Goal: Task Accomplishment & Management: Manage account settings

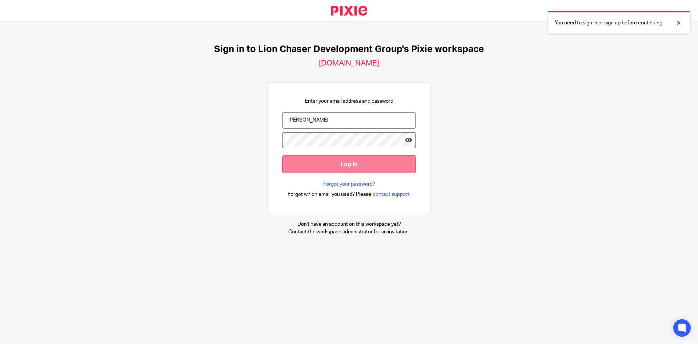
click at [319, 168] on input "Log in" at bounding box center [349, 164] width 134 height 18
click at [326, 125] on input "Velasco" at bounding box center [349, 120] width 134 height 16
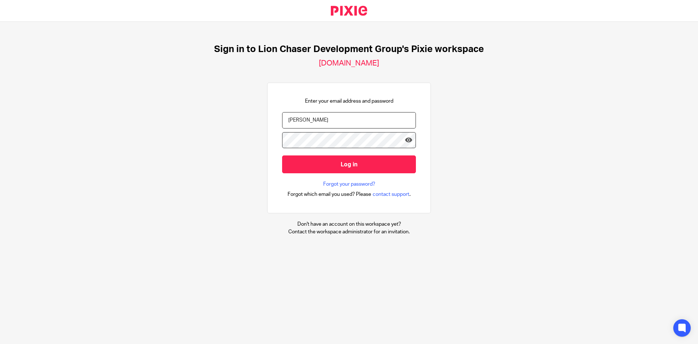
click at [321, 123] on input "Velasco" at bounding box center [349, 120] width 134 height 16
click at [316, 118] on input "rvelasco" at bounding box center [349, 120] width 134 height 16
type input "rvelasco@lcdevgroup.com"
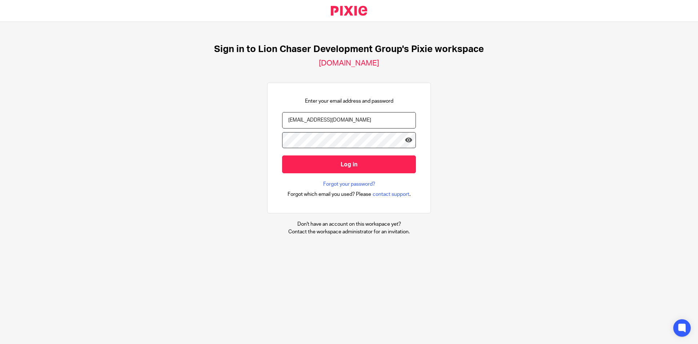
click at [497, 157] on div "Sign in to Lion Chaser Development Group's Pixie workspace lion-chasers.usepixi…" at bounding box center [349, 139] width 698 height 235
click at [340, 166] on input "Log in" at bounding box center [349, 164] width 134 height 18
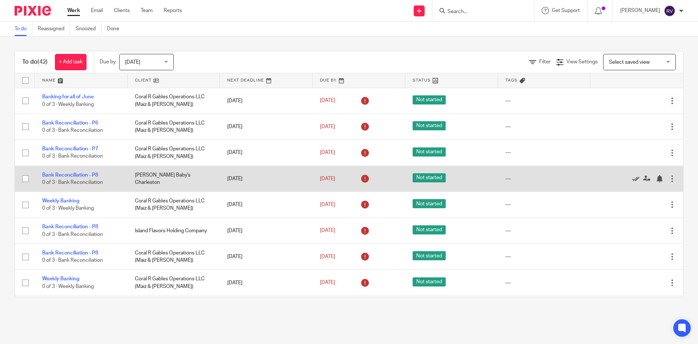
click at [632, 179] on icon at bounding box center [635, 178] width 7 height 7
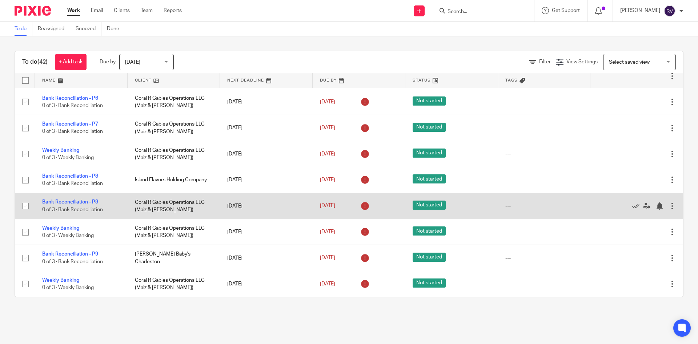
scroll to position [36, 0]
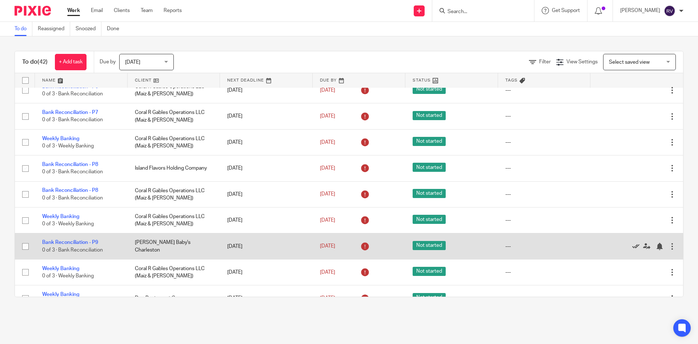
click at [632, 244] on icon at bounding box center [635, 246] width 7 height 7
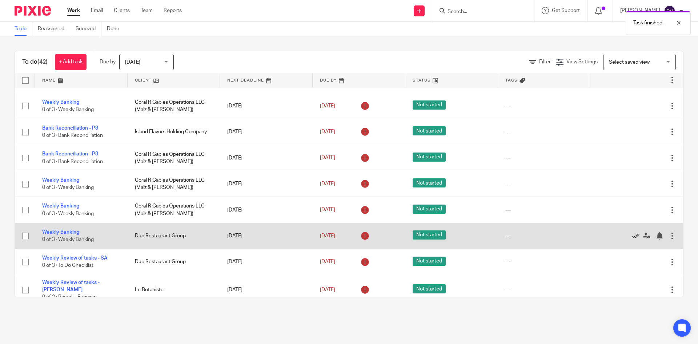
click at [632, 236] on icon at bounding box center [635, 235] width 7 height 7
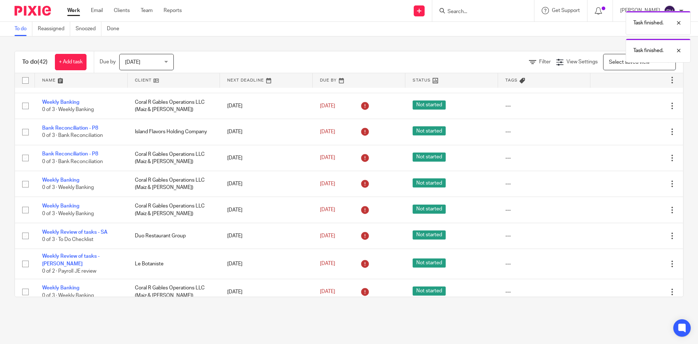
click at [632, 236] on icon at bounding box center [635, 235] width 7 height 7
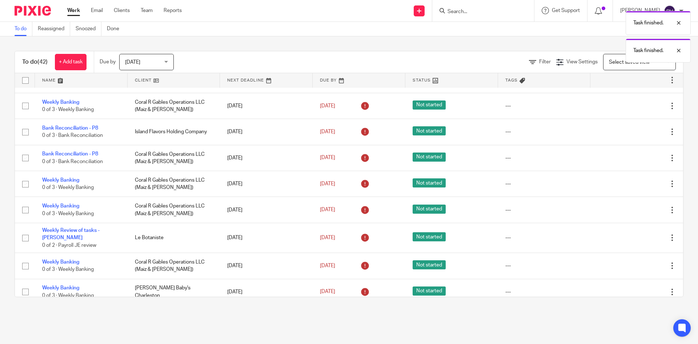
click at [632, 236] on icon at bounding box center [635, 237] width 7 height 7
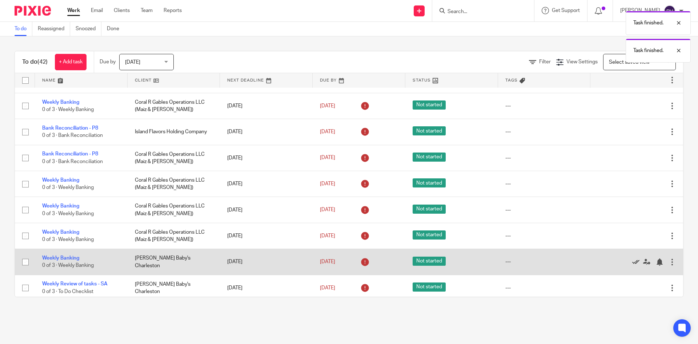
click at [632, 260] on icon at bounding box center [635, 261] width 7 height 7
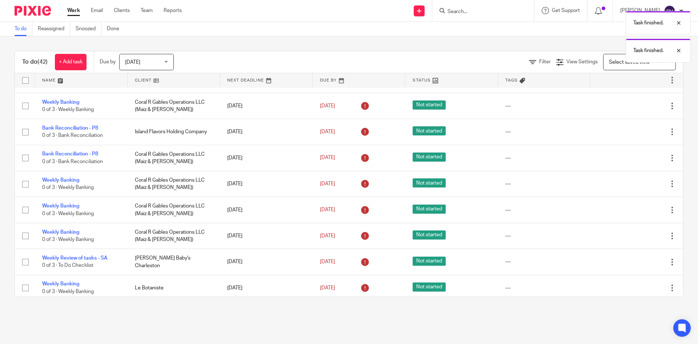
click at [632, 260] on icon at bounding box center [635, 261] width 7 height 7
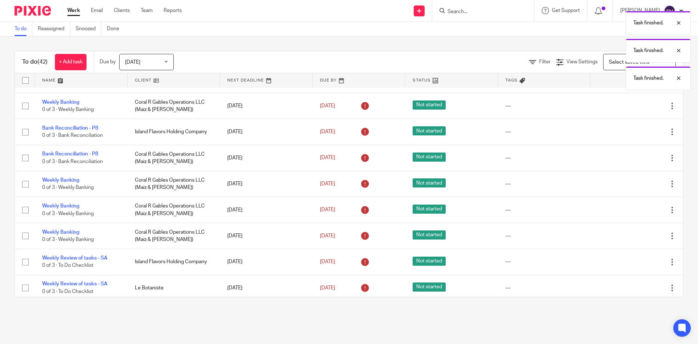
click at [632, 260] on icon at bounding box center [635, 261] width 7 height 7
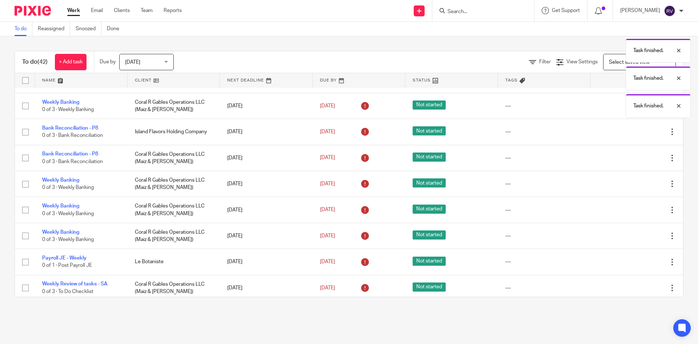
click at [632, 260] on icon at bounding box center [635, 261] width 7 height 7
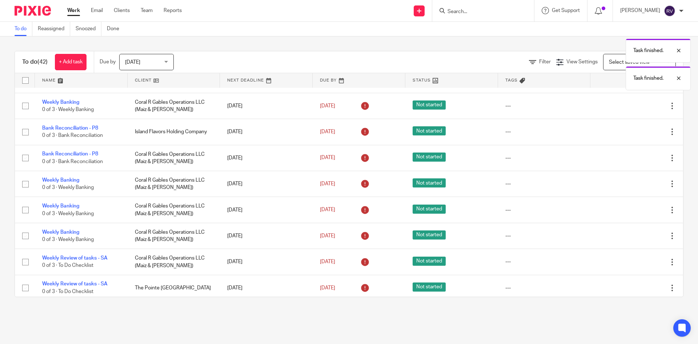
click at [632, 260] on icon at bounding box center [635, 261] width 7 height 7
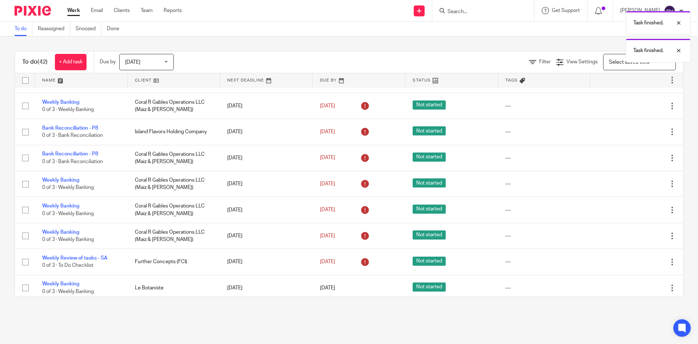
click at [632, 260] on icon at bounding box center [635, 261] width 7 height 7
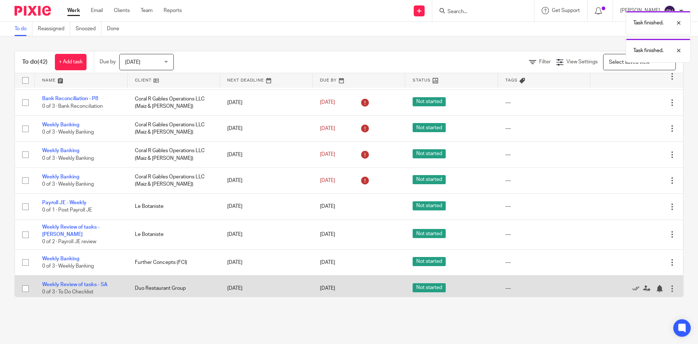
scroll to position [145, 0]
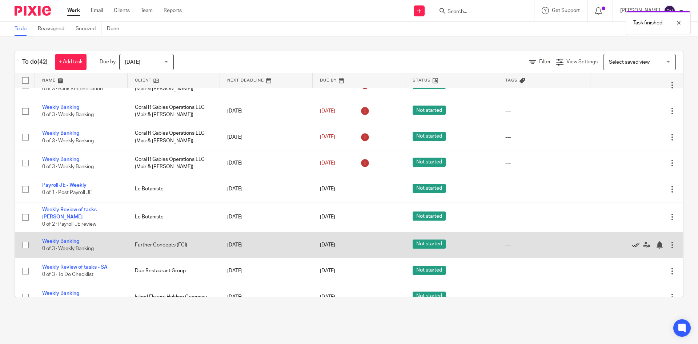
click at [632, 241] on icon at bounding box center [635, 244] width 7 height 7
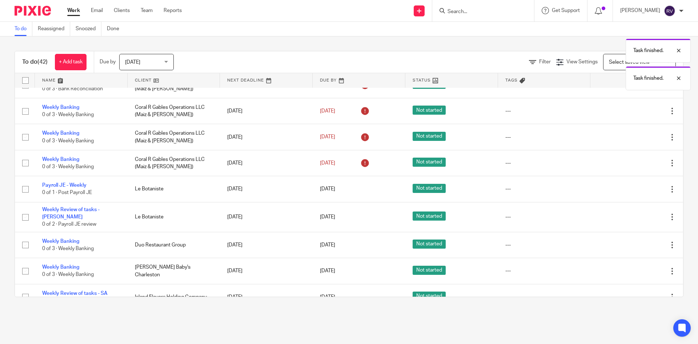
click at [632, 241] on icon at bounding box center [635, 244] width 7 height 7
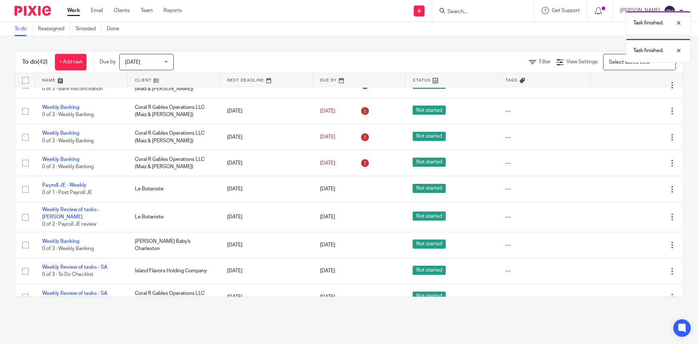
click at [632, 241] on icon at bounding box center [635, 244] width 7 height 7
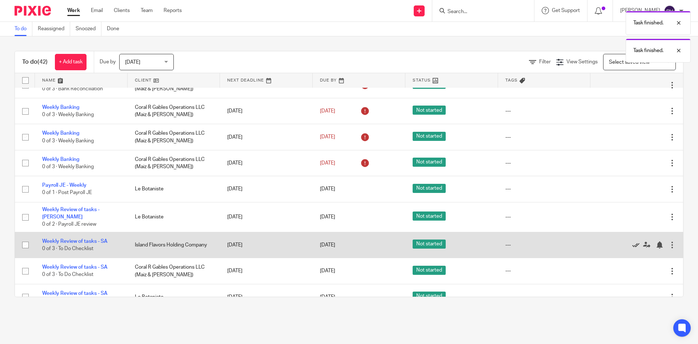
click at [632, 241] on icon at bounding box center [635, 244] width 7 height 7
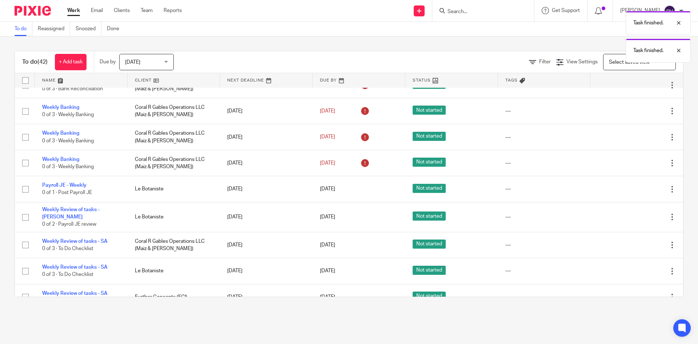
click at [632, 241] on icon at bounding box center [635, 244] width 7 height 7
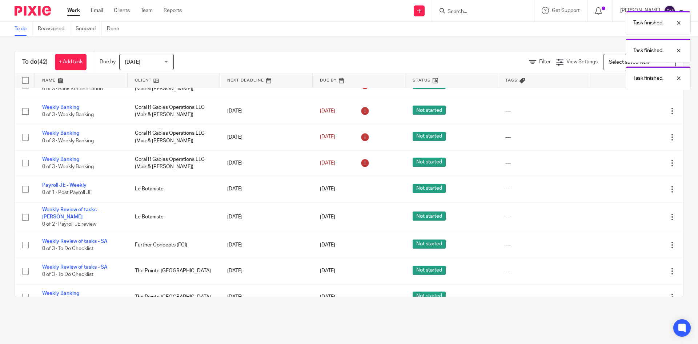
click at [632, 241] on icon at bounding box center [635, 244] width 7 height 7
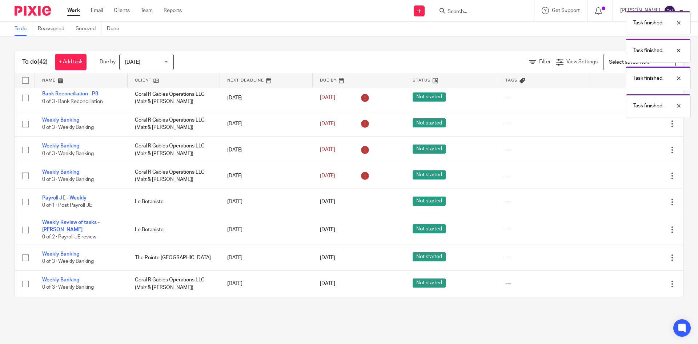
scroll to position [129, 0]
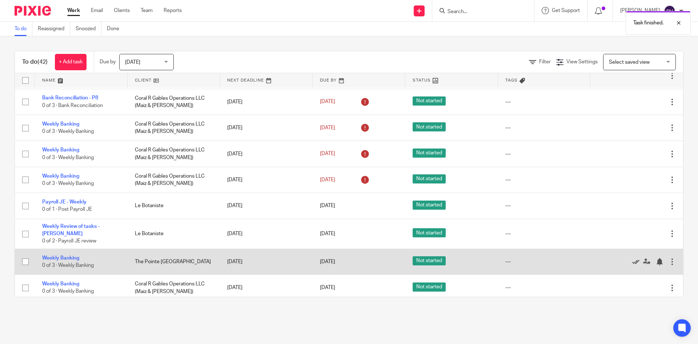
click at [632, 258] on icon at bounding box center [635, 261] width 7 height 7
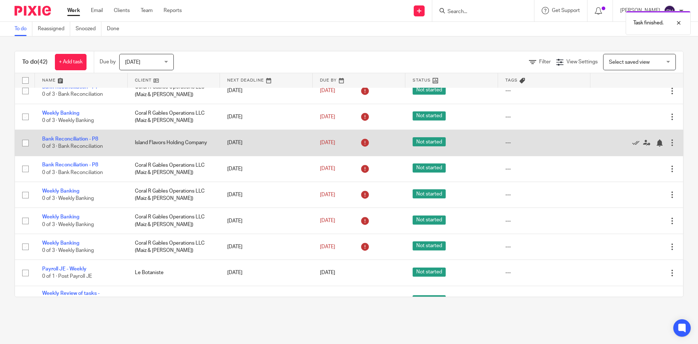
scroll to position [0, 0]
